Goal: Task Accomplishment & Management: Manage account settings

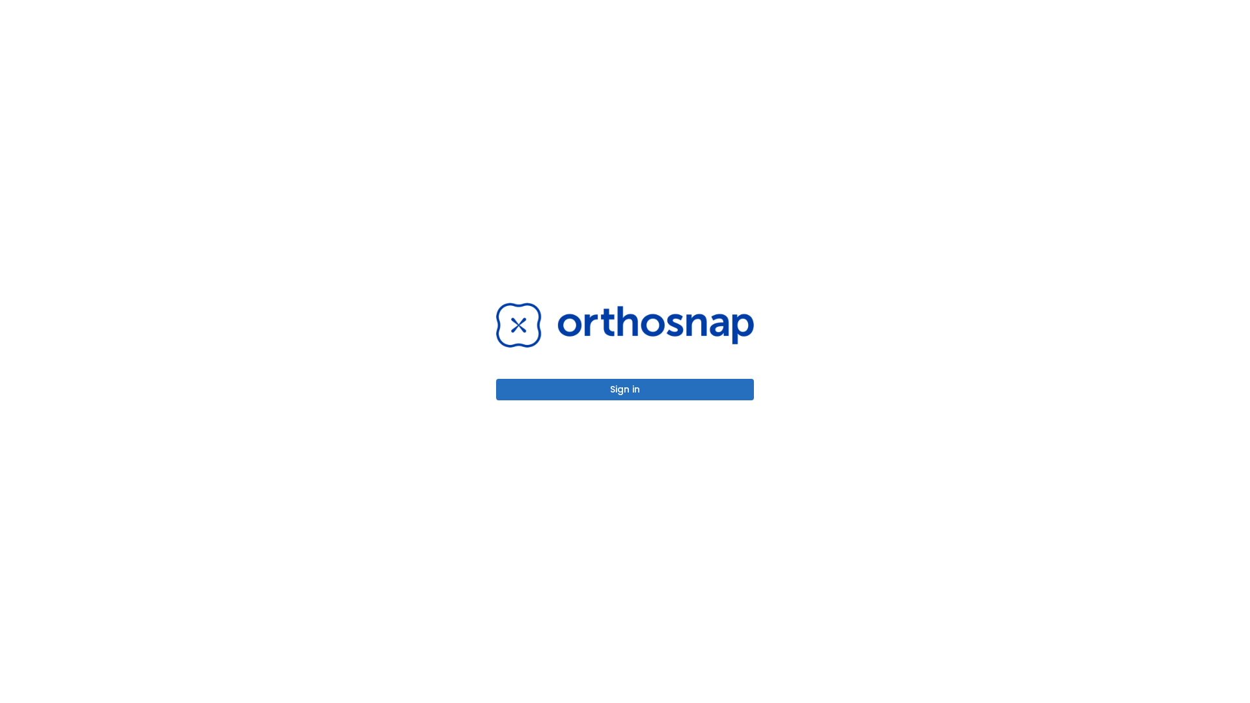
click at [625, 389] on button "Sign in" at bounding box center [625, 389] width 258 height 21
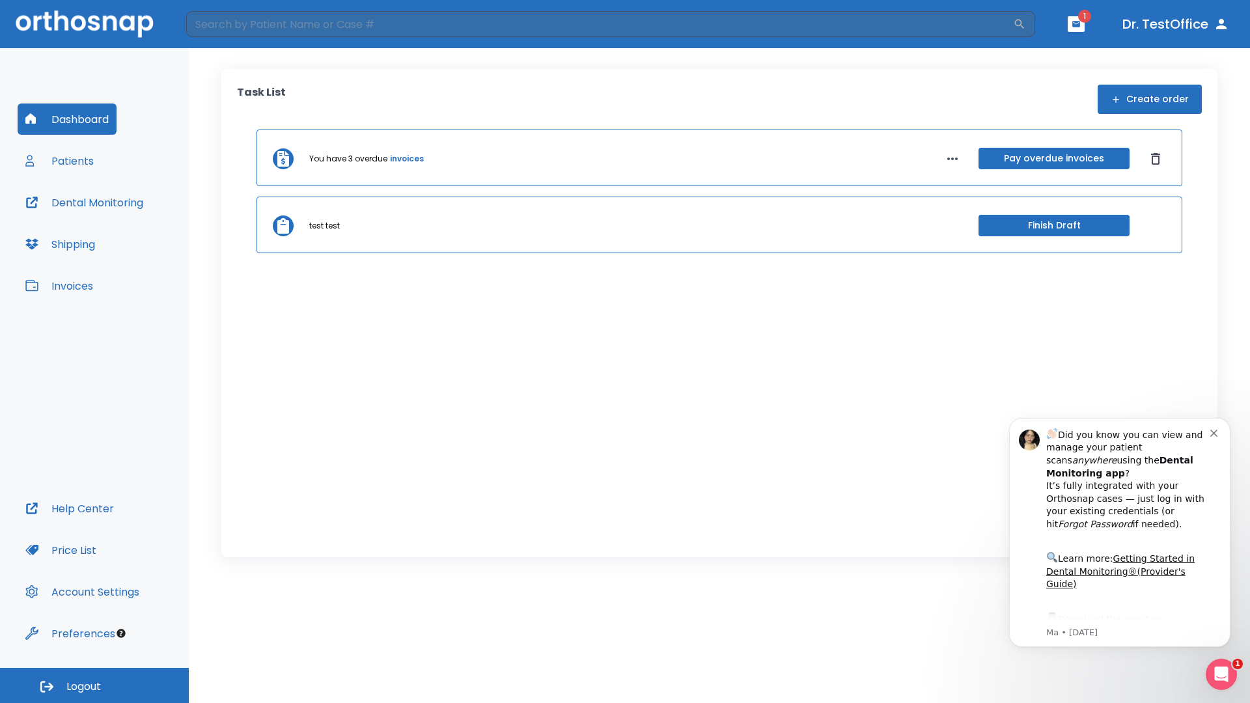
click at [94, 685] on span "Logout" at bounding box center [83, 687] width 34 height 14
